Goal: Task Accomplishment & Management: Manage account settings

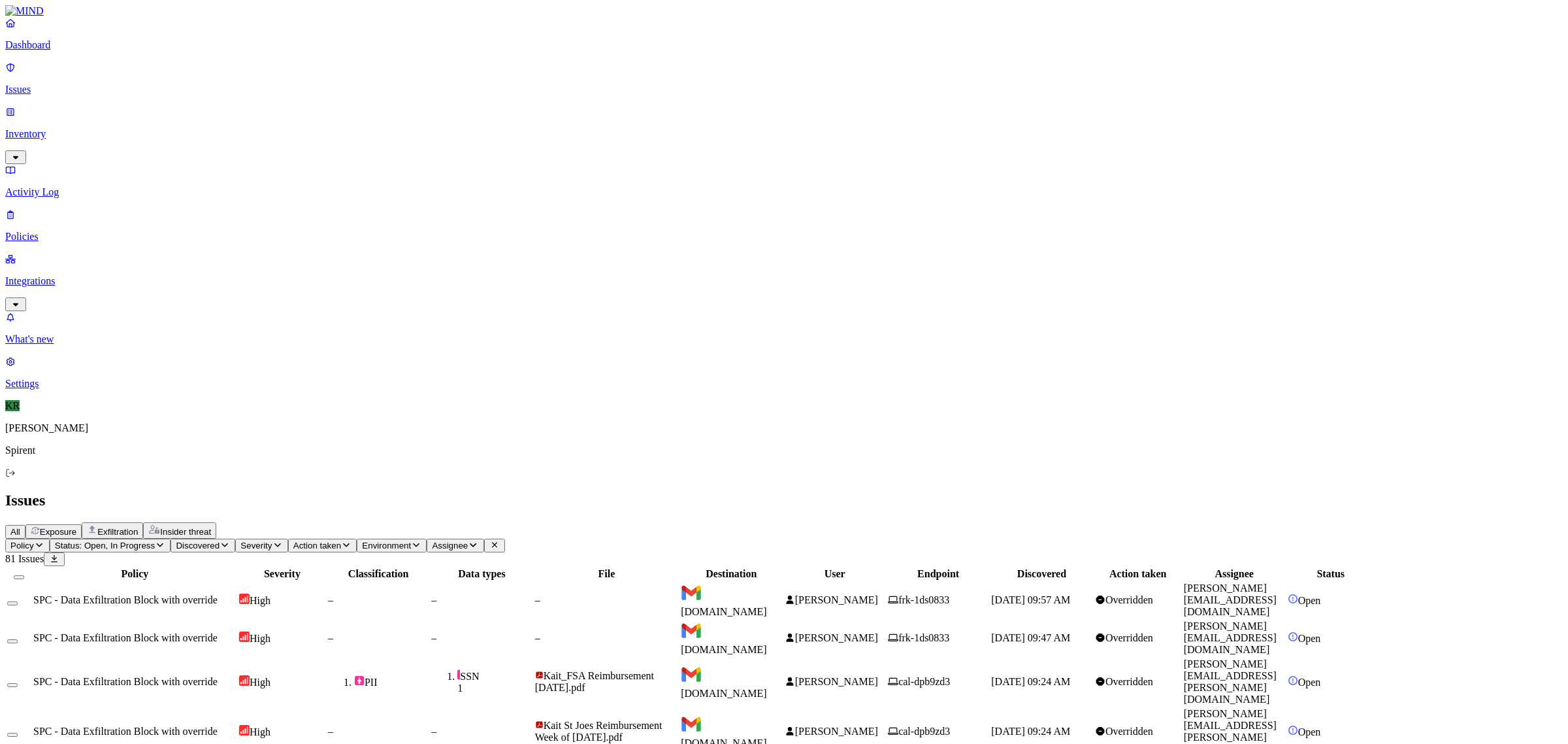
drag, startPoint x: 1412, startPoint y: 665, endPoint x: 1298, endPoint y: 668, distance: 114.0
copy link "[PERSON_NAME][EMAIL_ADDRESS][PERSON_NAME][DOMAIN_NAME]"
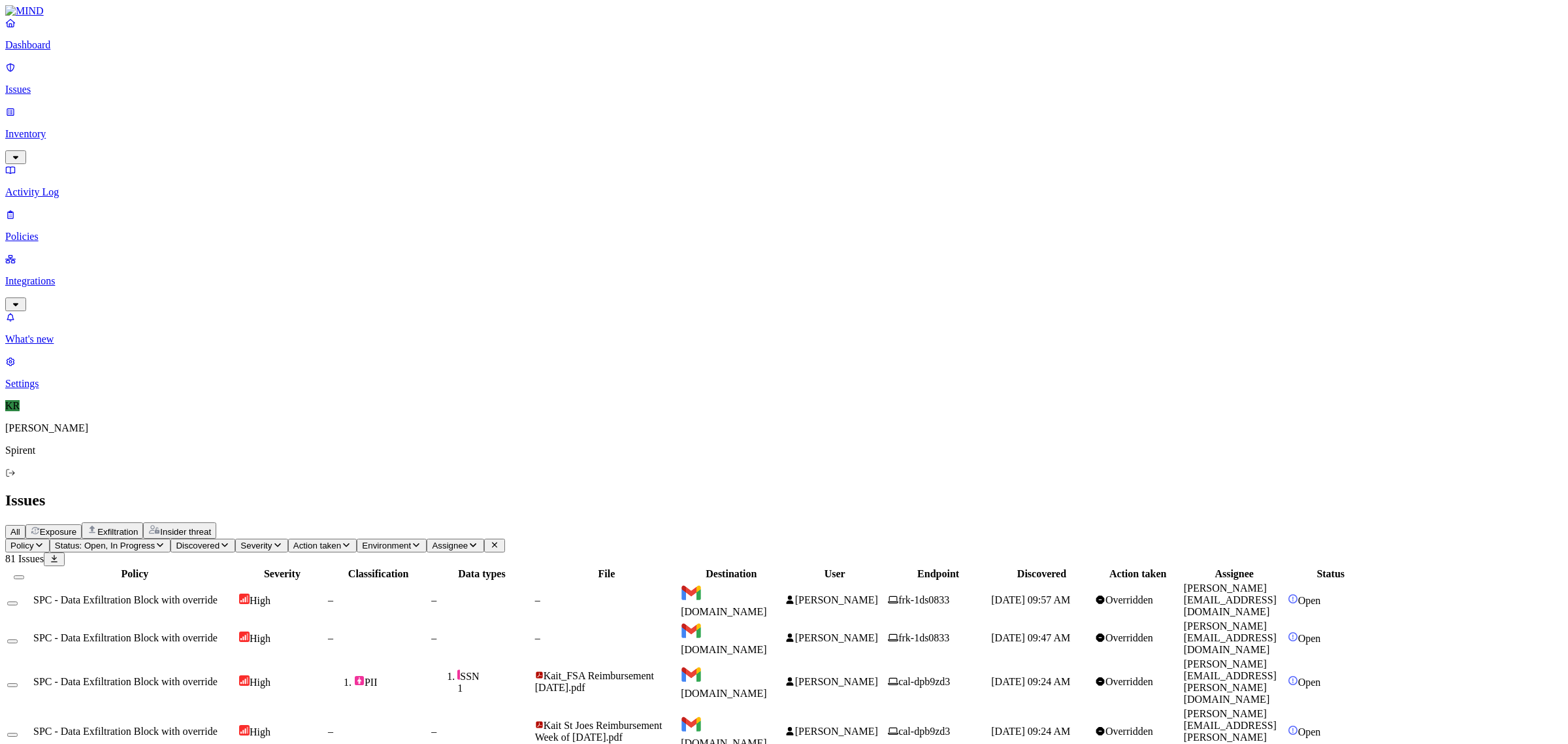
drag, startPoint x: 1435, startPoint y: 627, endPoint x: 1298, endPoint y: 631, distance: 137.1
copy link "[PERSON_NAME][EMAIL_ADDRESS][DOMAIN_NAME]"
click at [24, 575] on button "Select all" at bounding box center [19, 577] width 10 height 4
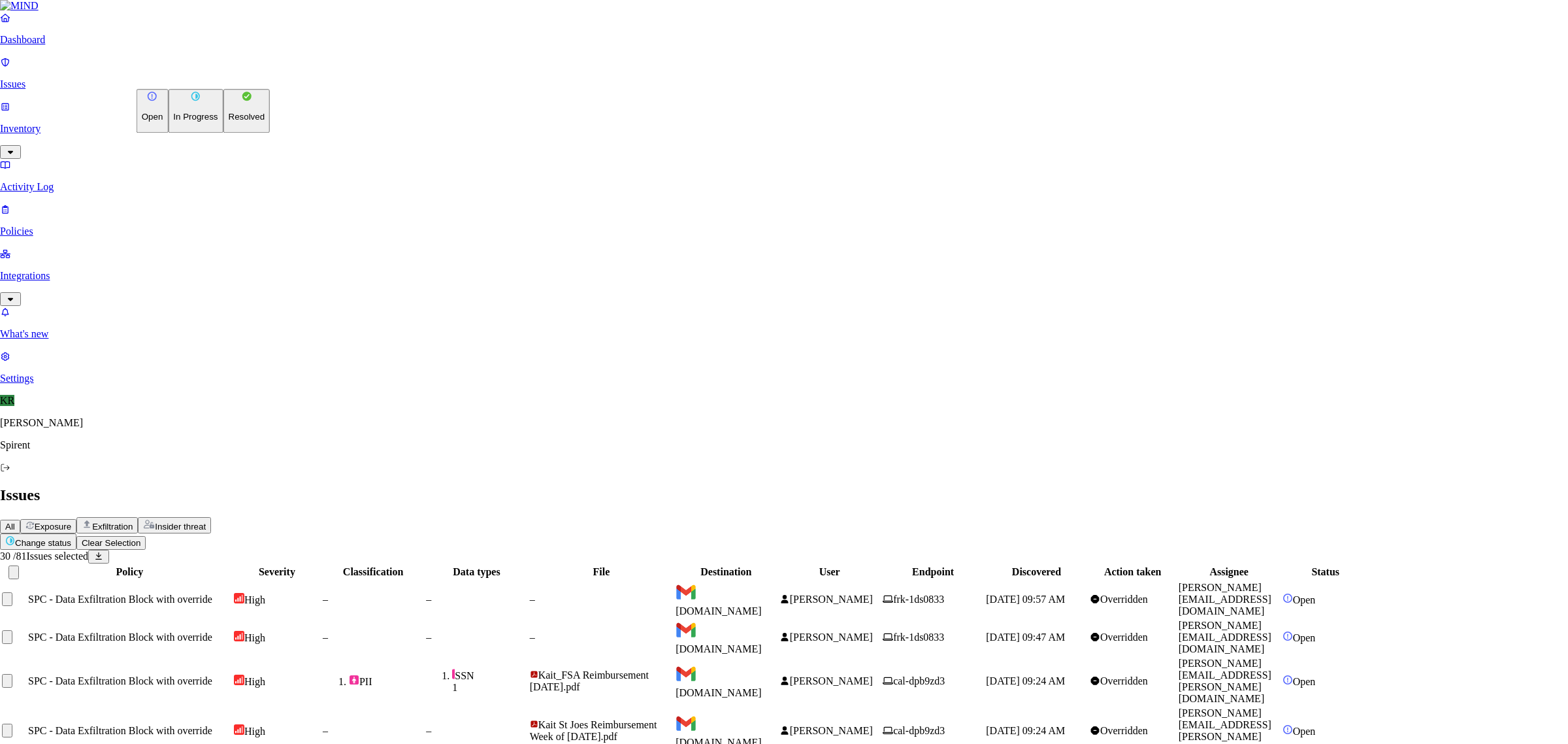
click at [229, 123] on p "Resolved" at bounding box center [246, 117] width 36 height 10
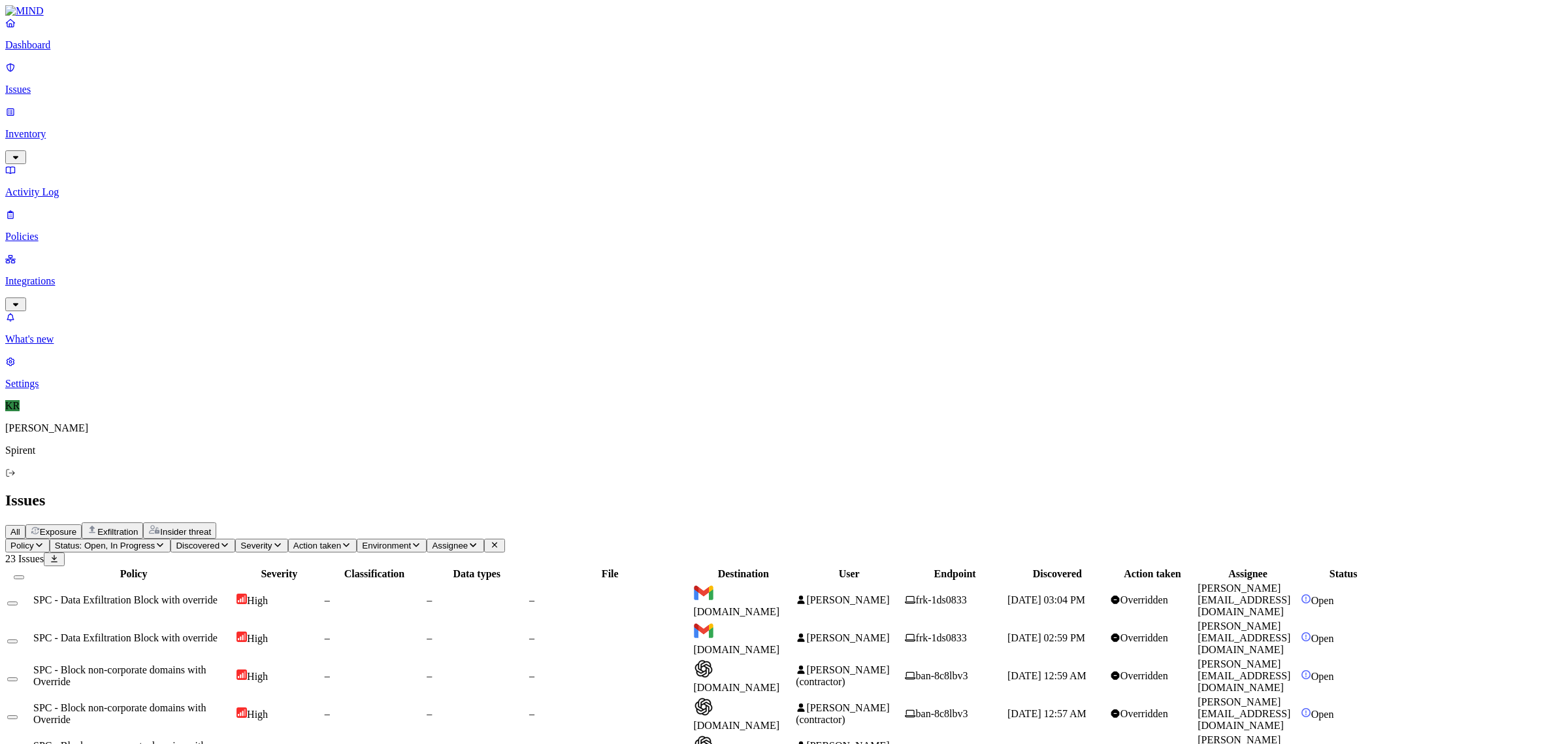
click at [889, 594] on span "[PERSON_NAME]" at bounding box center [842, 599] width 94 height 11
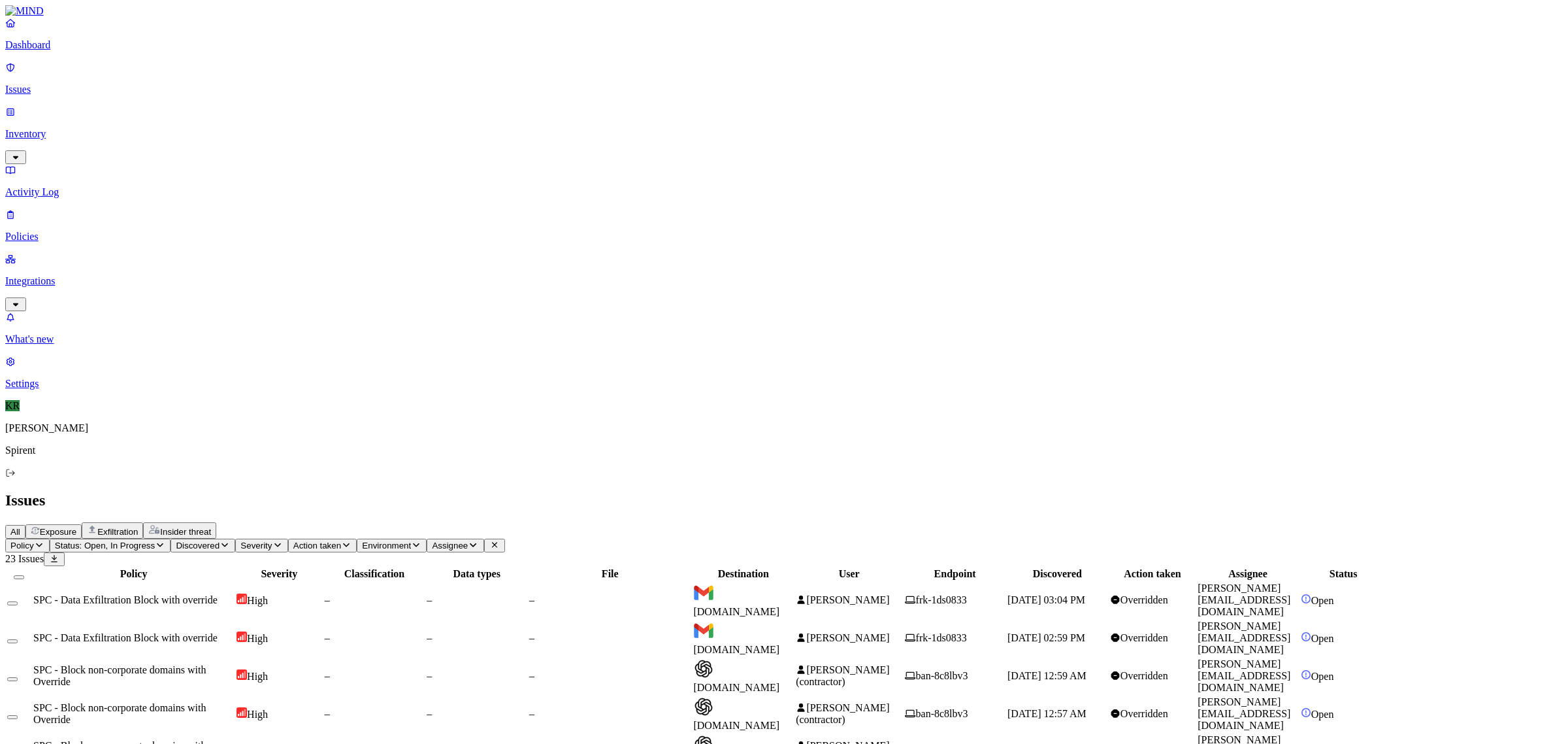
click at [24, 575] on button "Select all" at bounding box center [19, 577] width 10 height 4
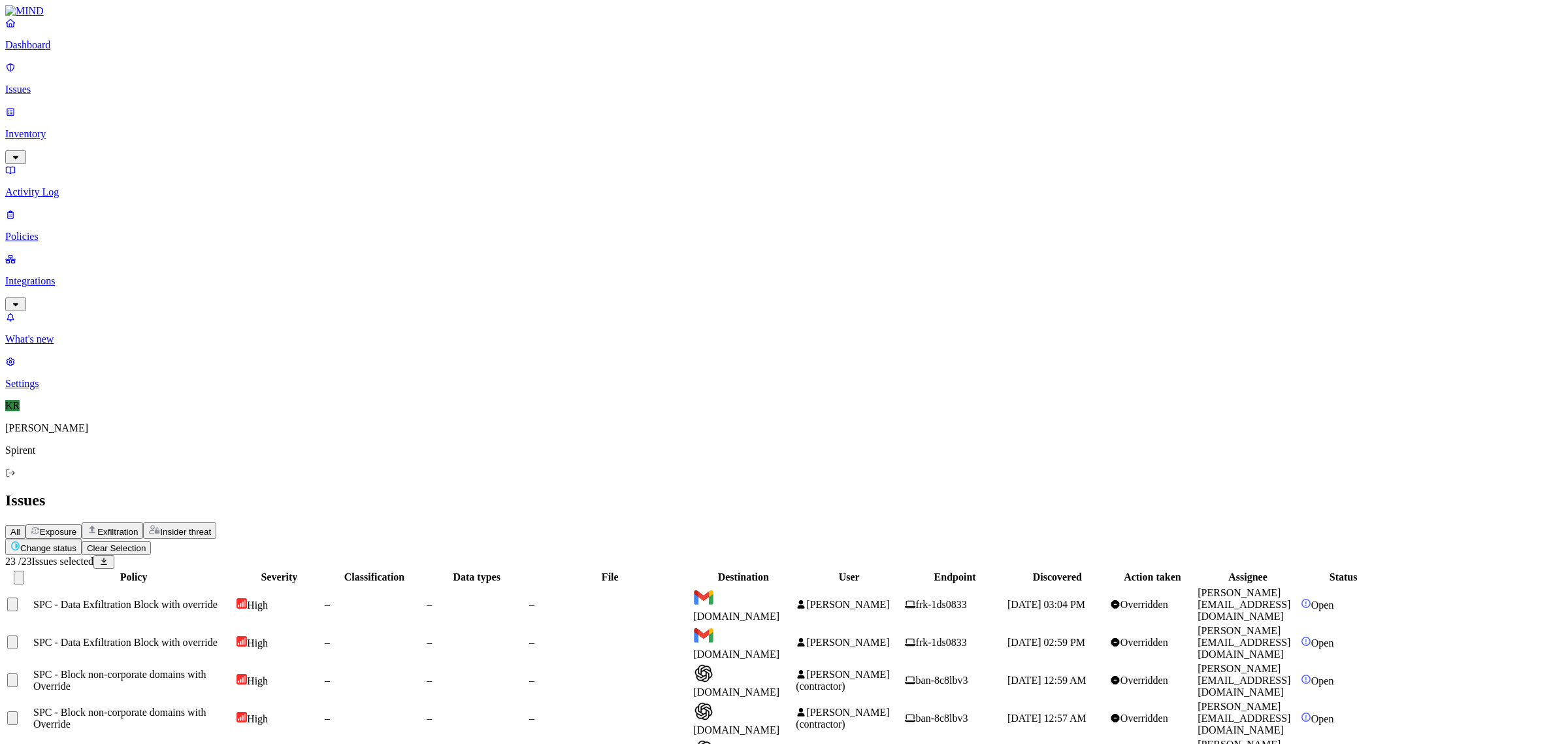
click at [177, 75] on html "Dashboard Issues Inventory Activity Log Policies Integrations What's new 1 Sett…" at bounding box center [784, 758] width 1568 height 1516
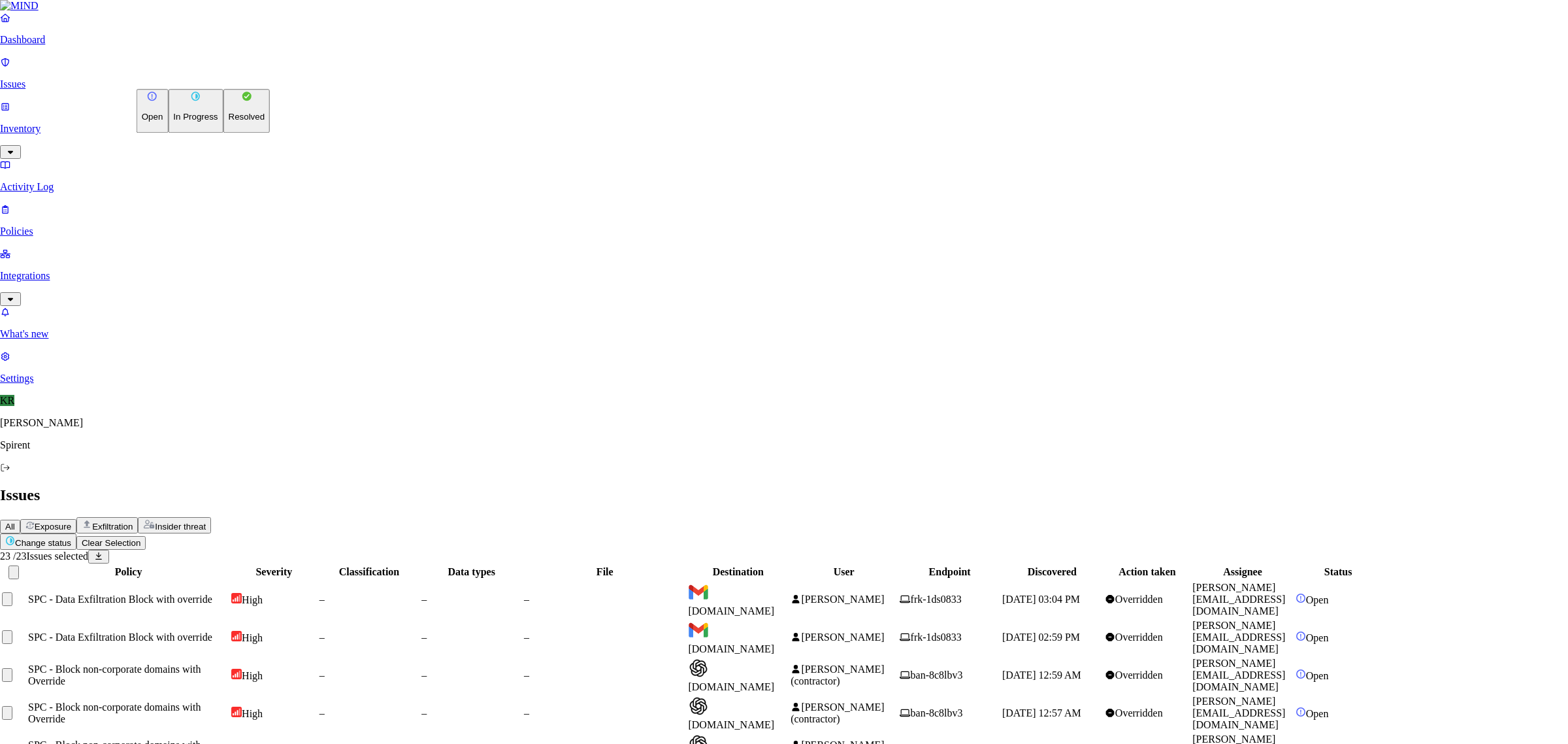
click at [223, 133] on button "Resolved" at bounding box center [246, 111] width 47 height 44
